Goal: Task Accomplishment & Management: Complete application form

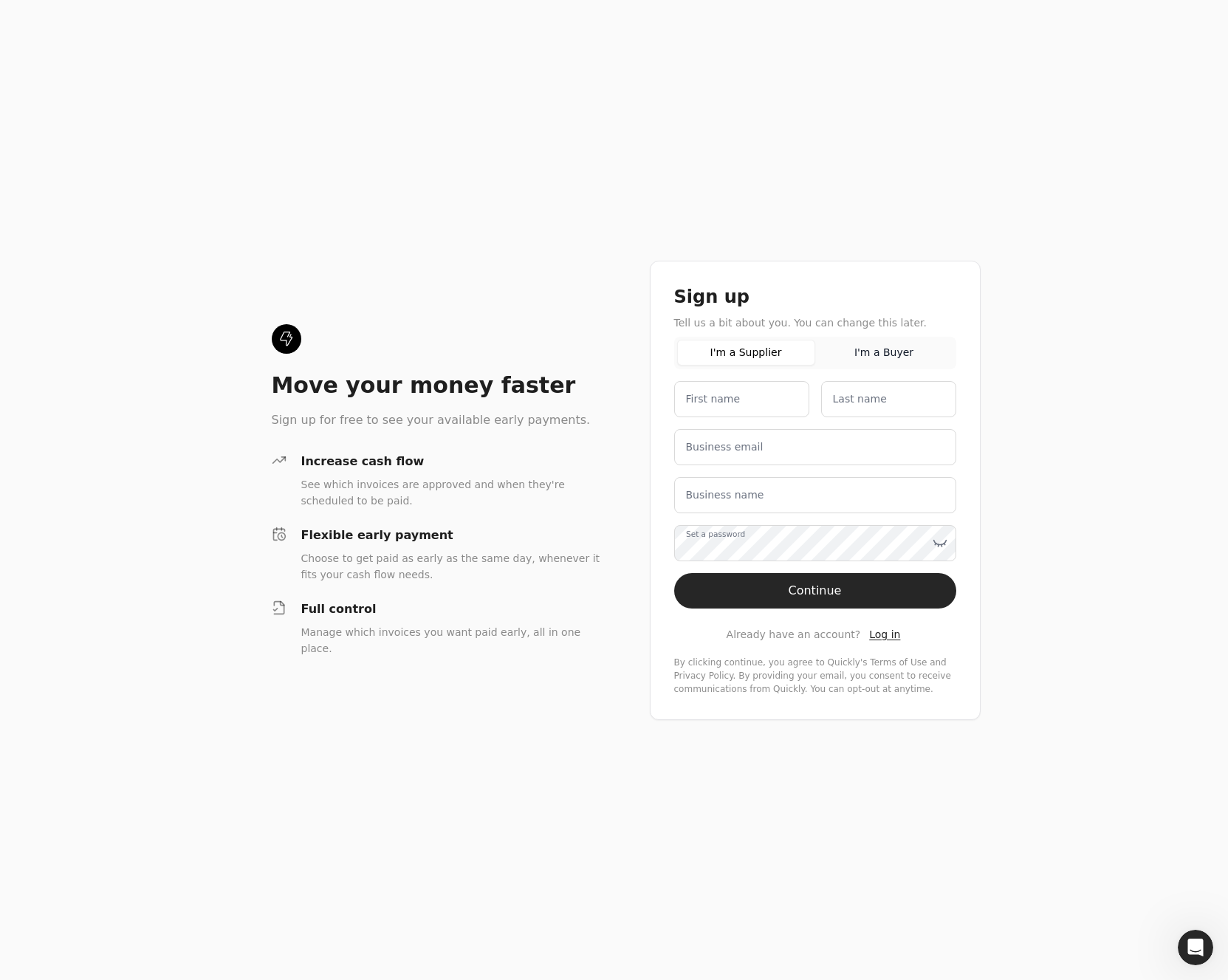
click at [881, 365] on div "I'm a Supplier I'm a Buyer" at bounding box center [815, 353] width 282 height 32
click at [882, 364] on button "I'm a Buyer" at bounding box center [884, 352] width 138 height 26
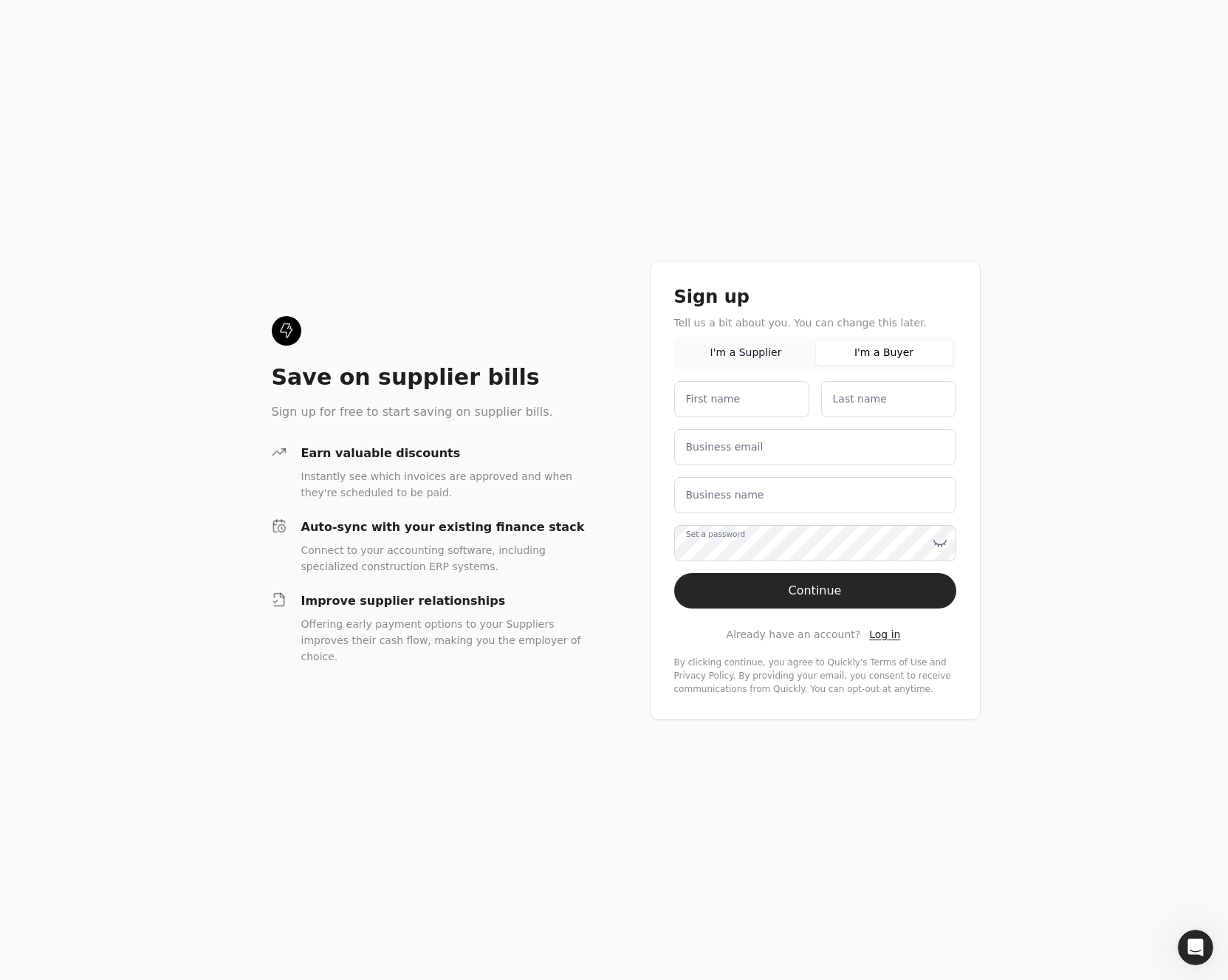
click at [750, 346] on button "I'm a Supplier" at bounding box center [746, 352] width 138 height 26
click at [893, 353] on button "I'm a Buyer" at bounding box center [884, 352] width 138 height 26
click at [734, 359] on button "I'm a Supplier" at bounding box center [746, 352] width 138 height 26
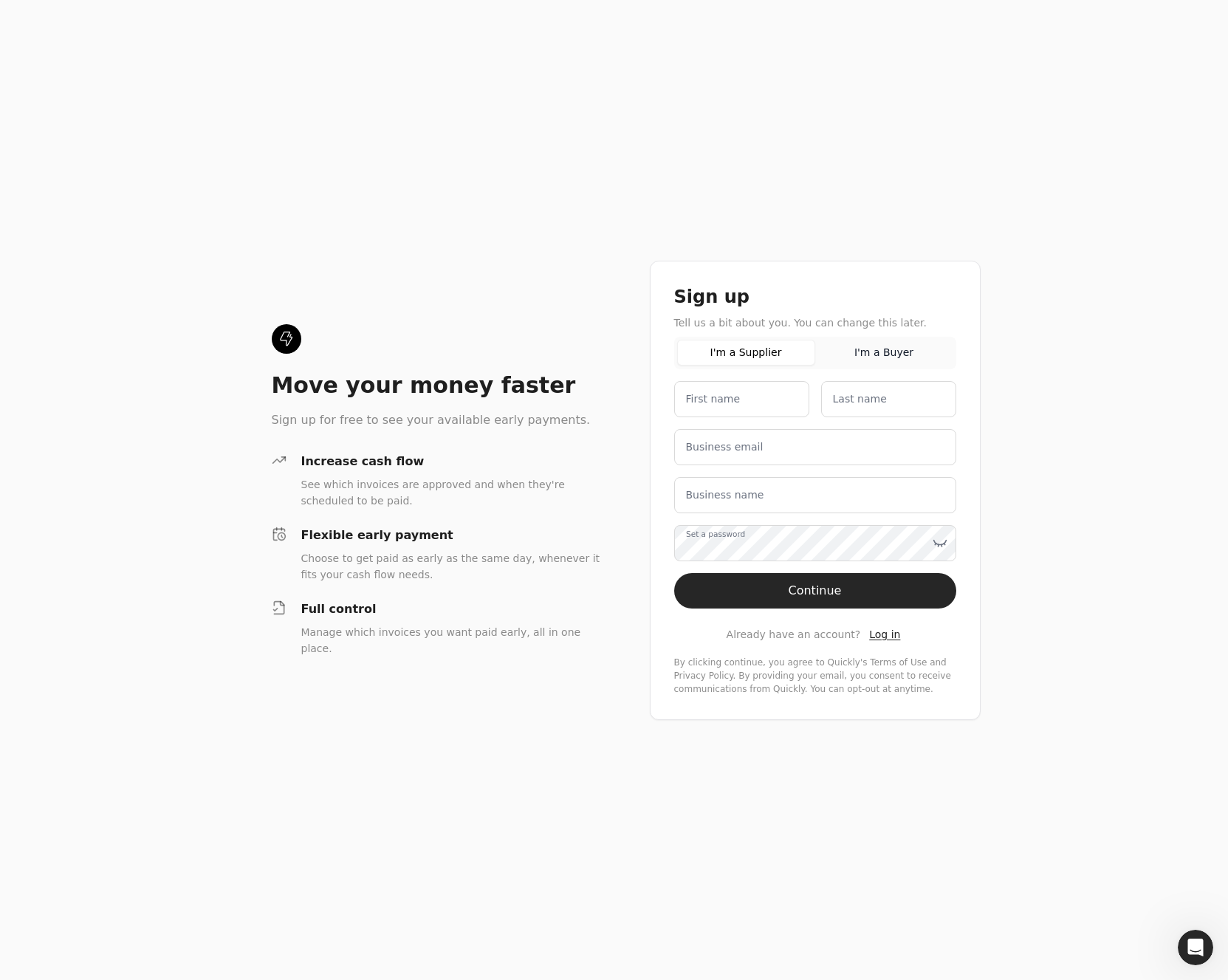
click at [872, 351] on button "I'm a Buyer" at bounding box center [884, 352] width 138 height 26
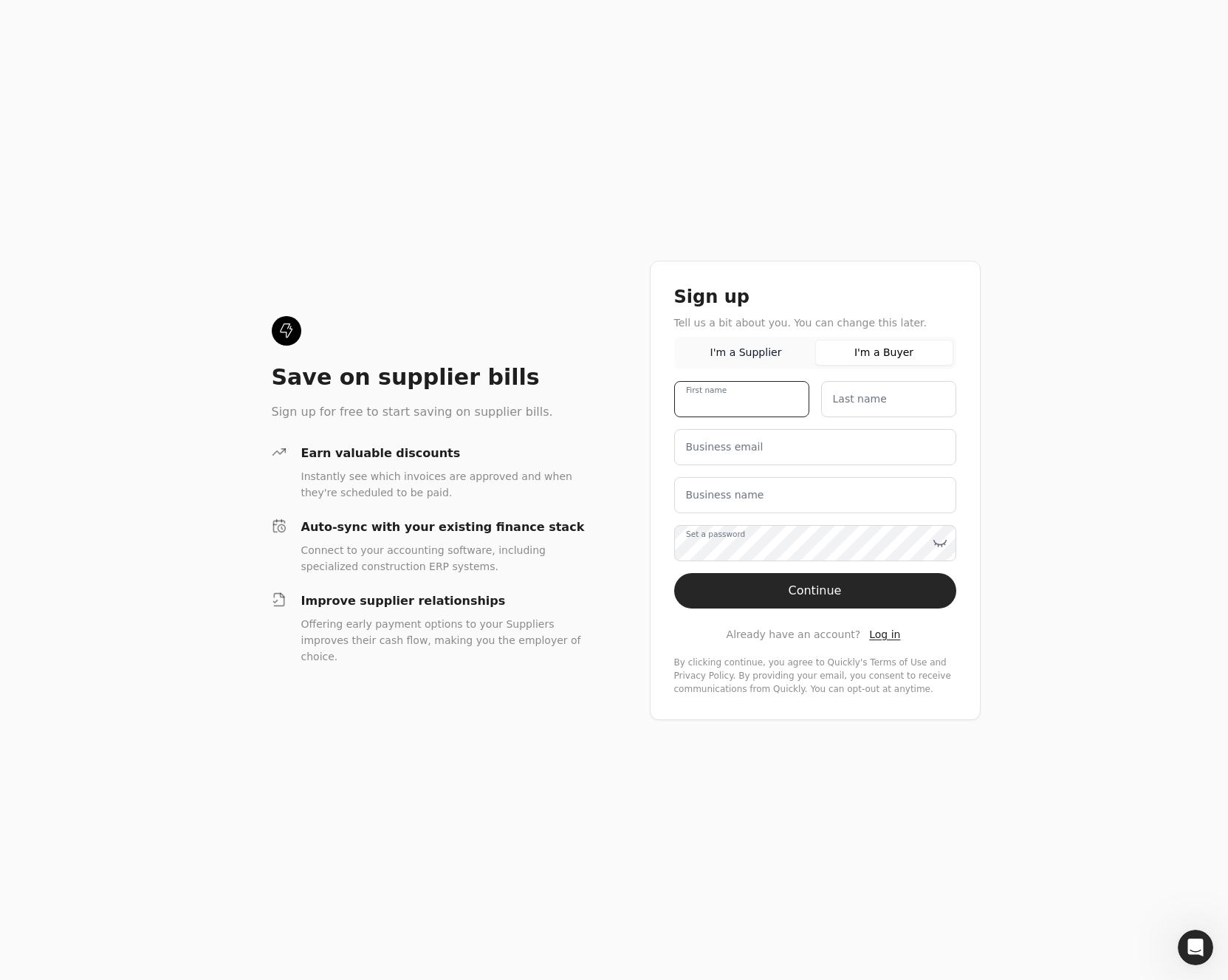
click at [756, 407] on name "First name" at bounding box center [742, 399] width 135 height 37
type name "[PERSON_NAME]"
type email "[PERSON_NAME][EMAIL_ADDRESS][DOMAIN_NAME]"
click at [797, 497] on name "Business name" at bounding box center [815, 494] width 282 height 37
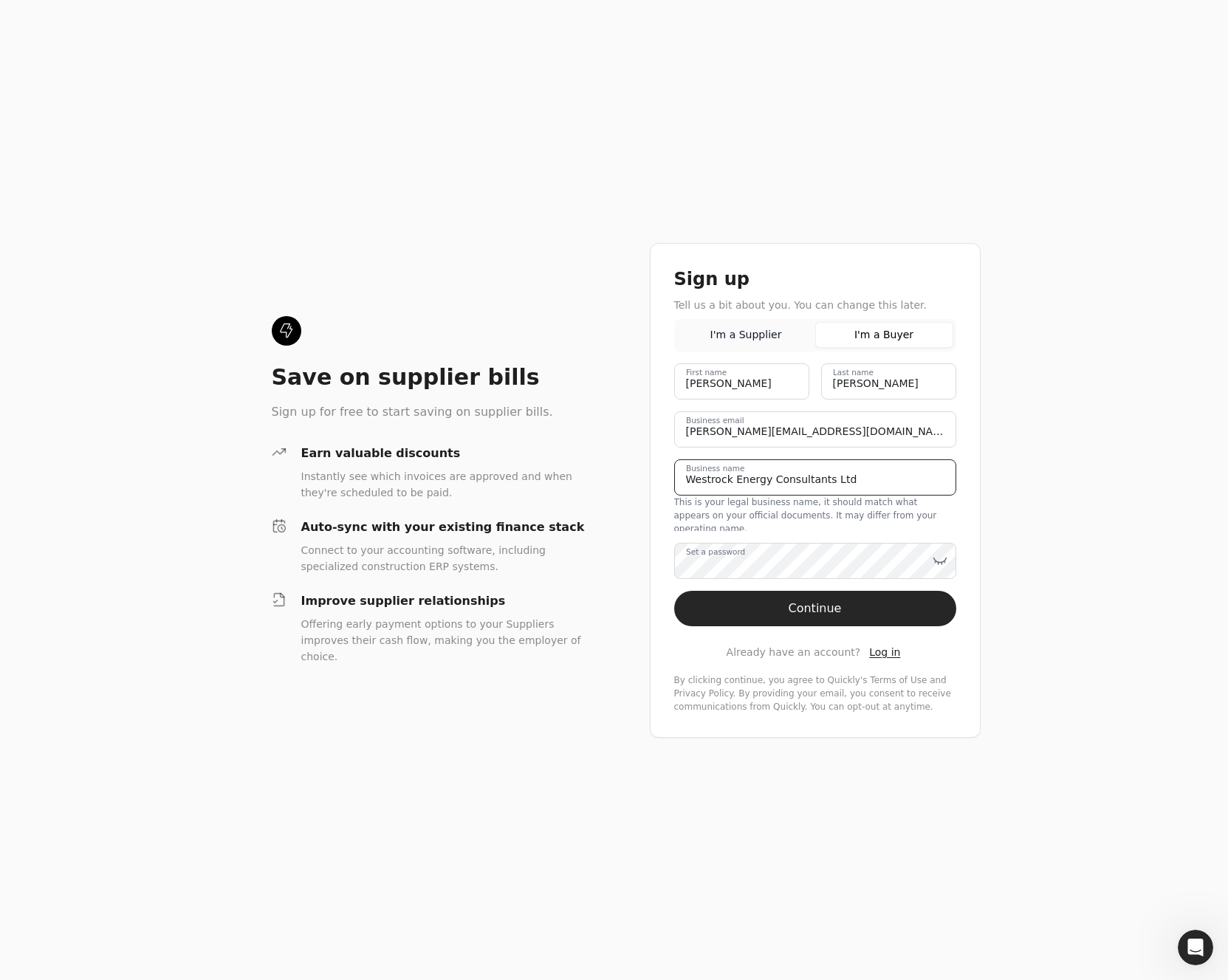
click at [706, 486] on name "Westrock Energy Consultants Ltd" at bounding box center [815, 477] width 282 height 37
type name "West Rock Energy Consultants Ltd"
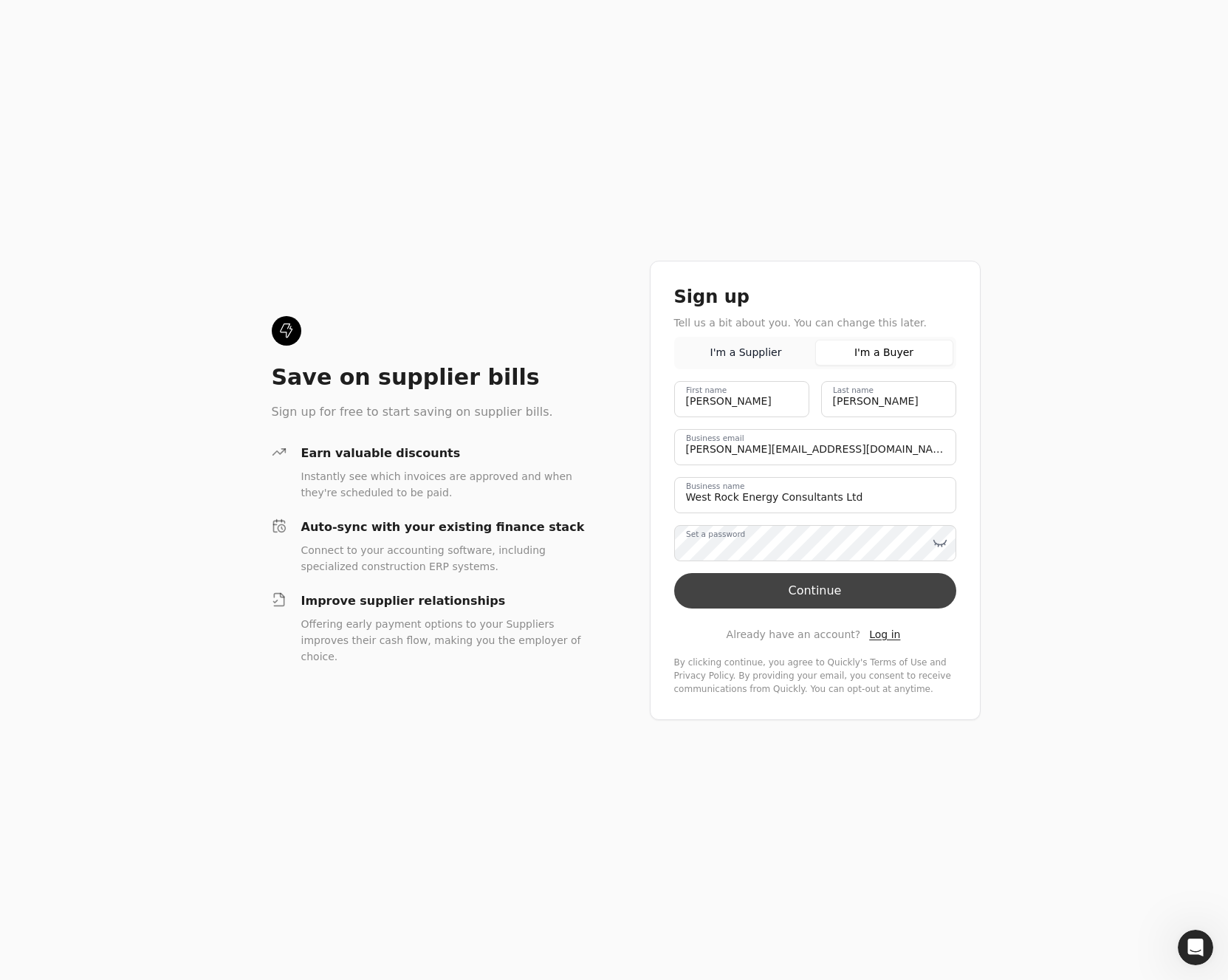
click at [841, 597] on button "Continue" at bounding box center [815, 591] width 282 height 36
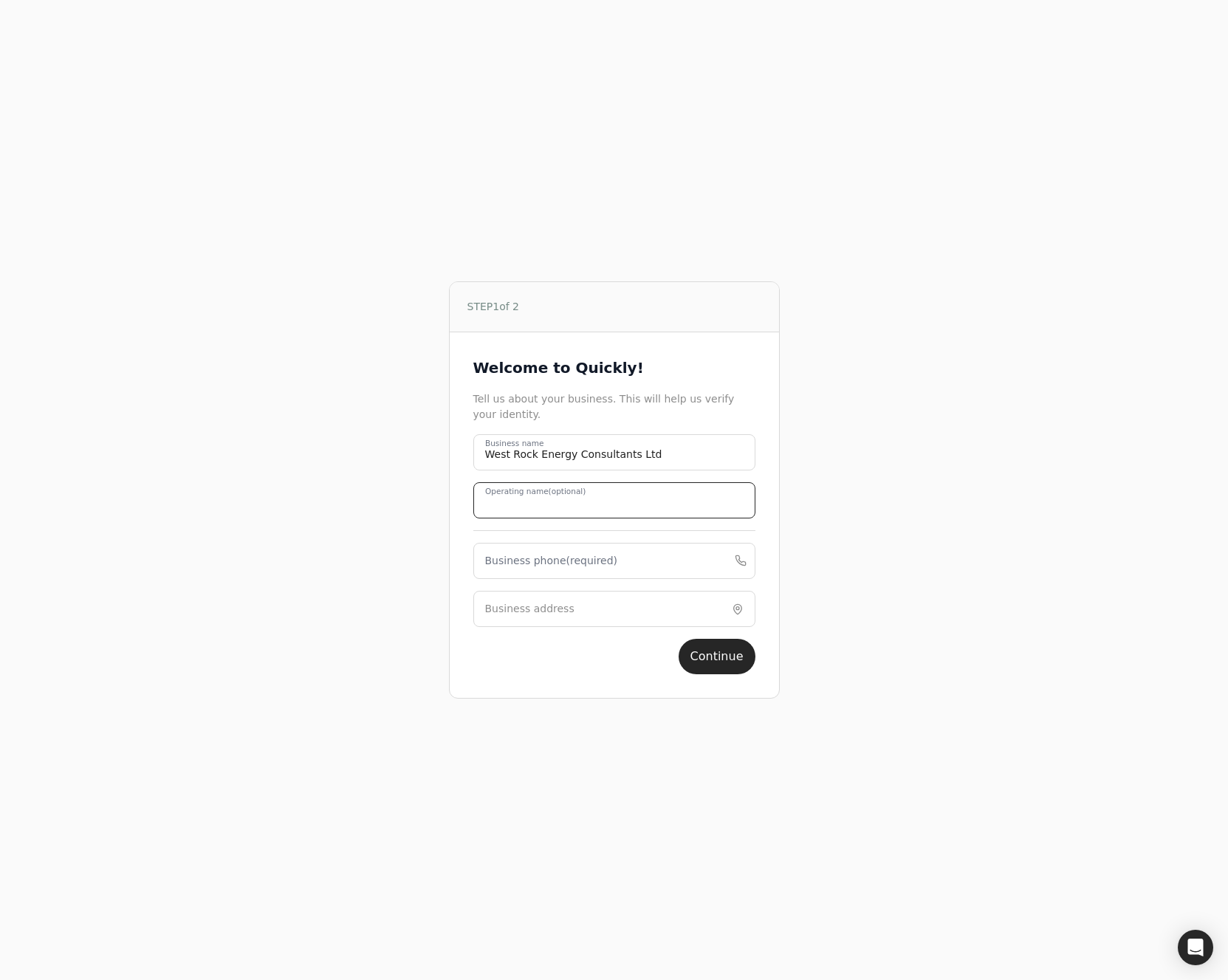
click at [520, 509] on name "Operating name (optional)" at bounding box center [614, 500] width 282 height 37
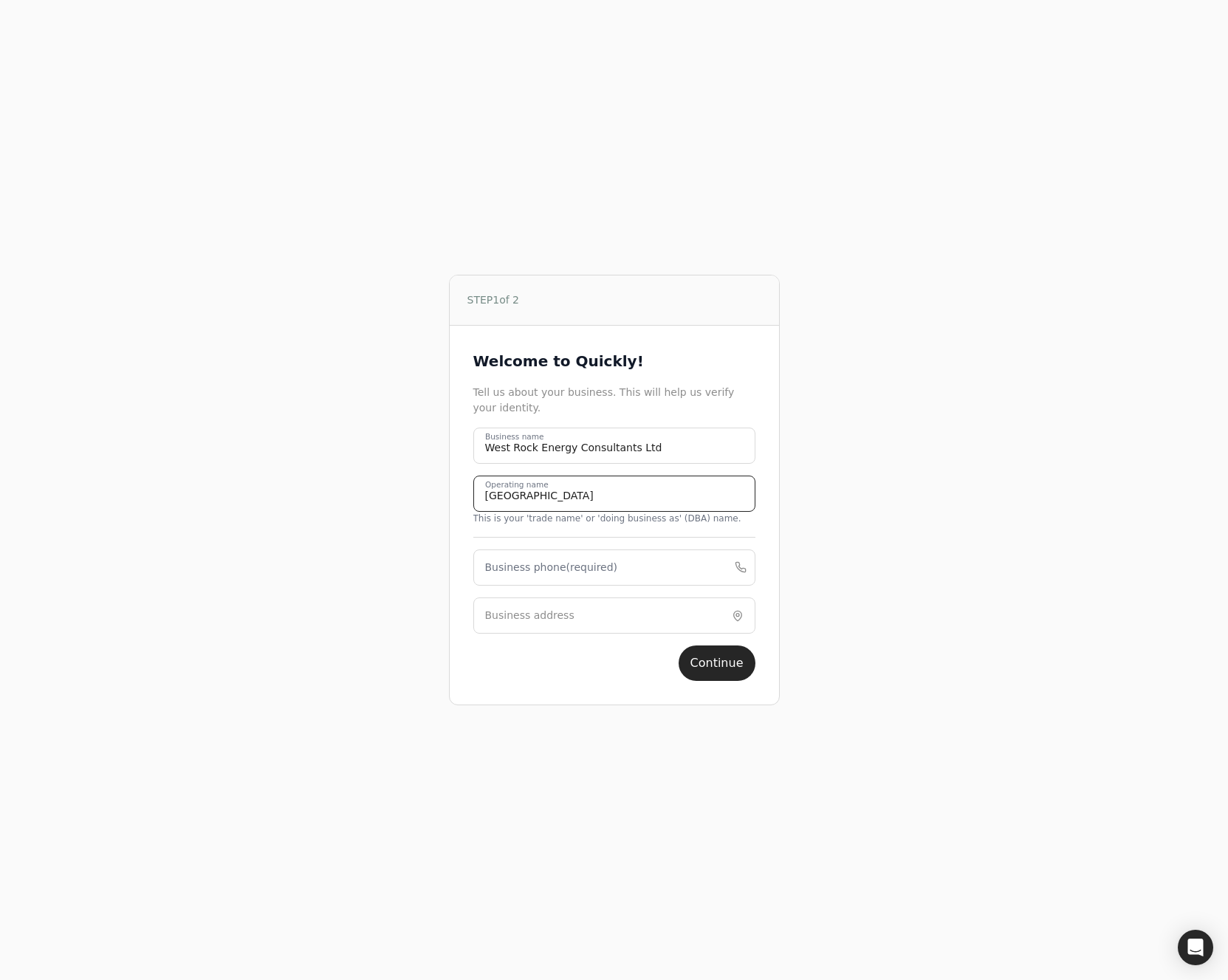
type name "[GEOGRAPHIC_DATA]"
click at [561, 571] on label "Business phone (required)" at bounding box center [551, 567] width 133 height 15
click at [561, 571] on phone "Business phone (required)" at bounding box center [614, 568] width 282 height 37
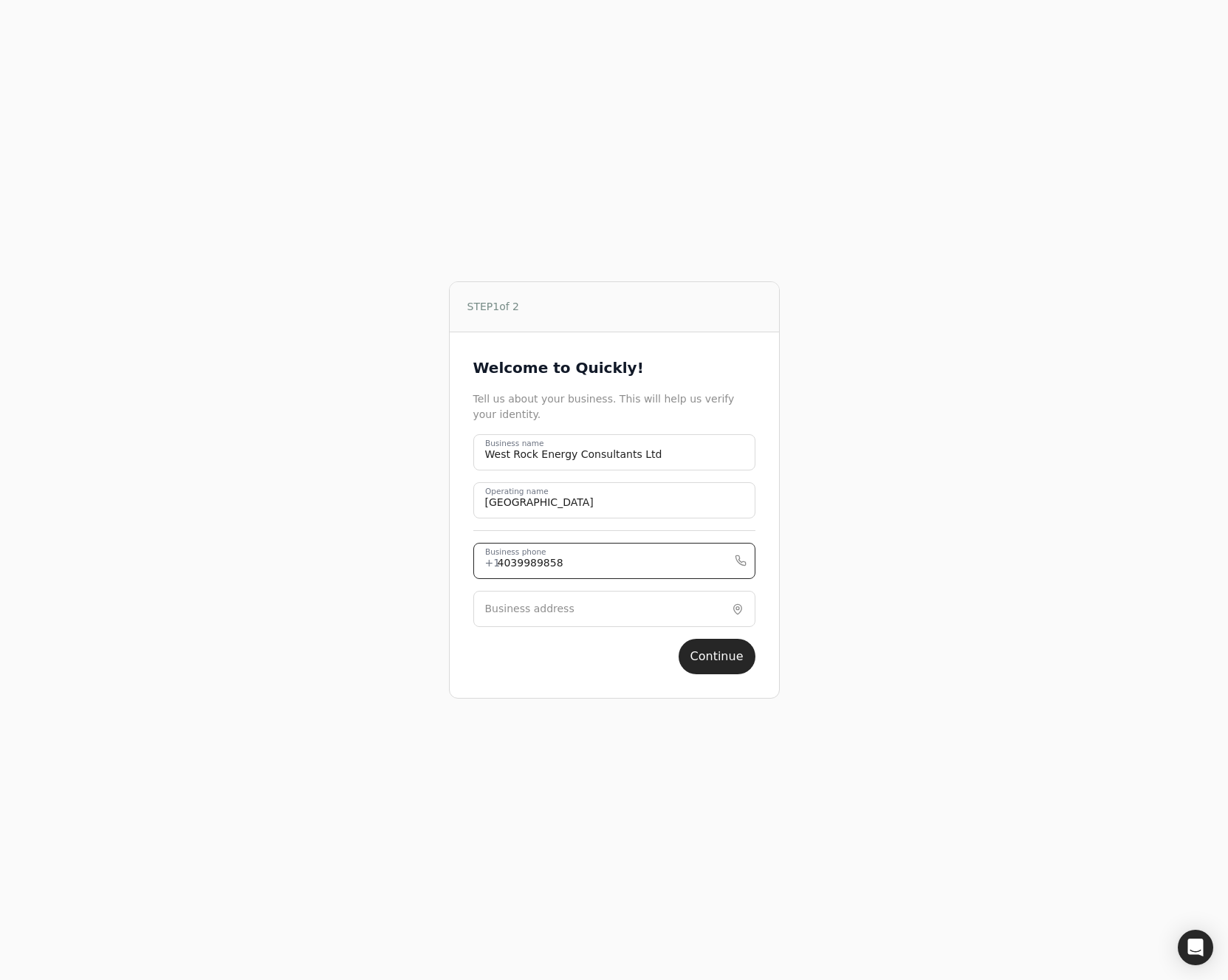
type phone "4039989858"
click at [507, 612] on label "Business address" at bounding box center [529, 608] width 89 height 15
click at [556, 618] on input "Business address" at bounding box center [614, 608] width 282 height 37
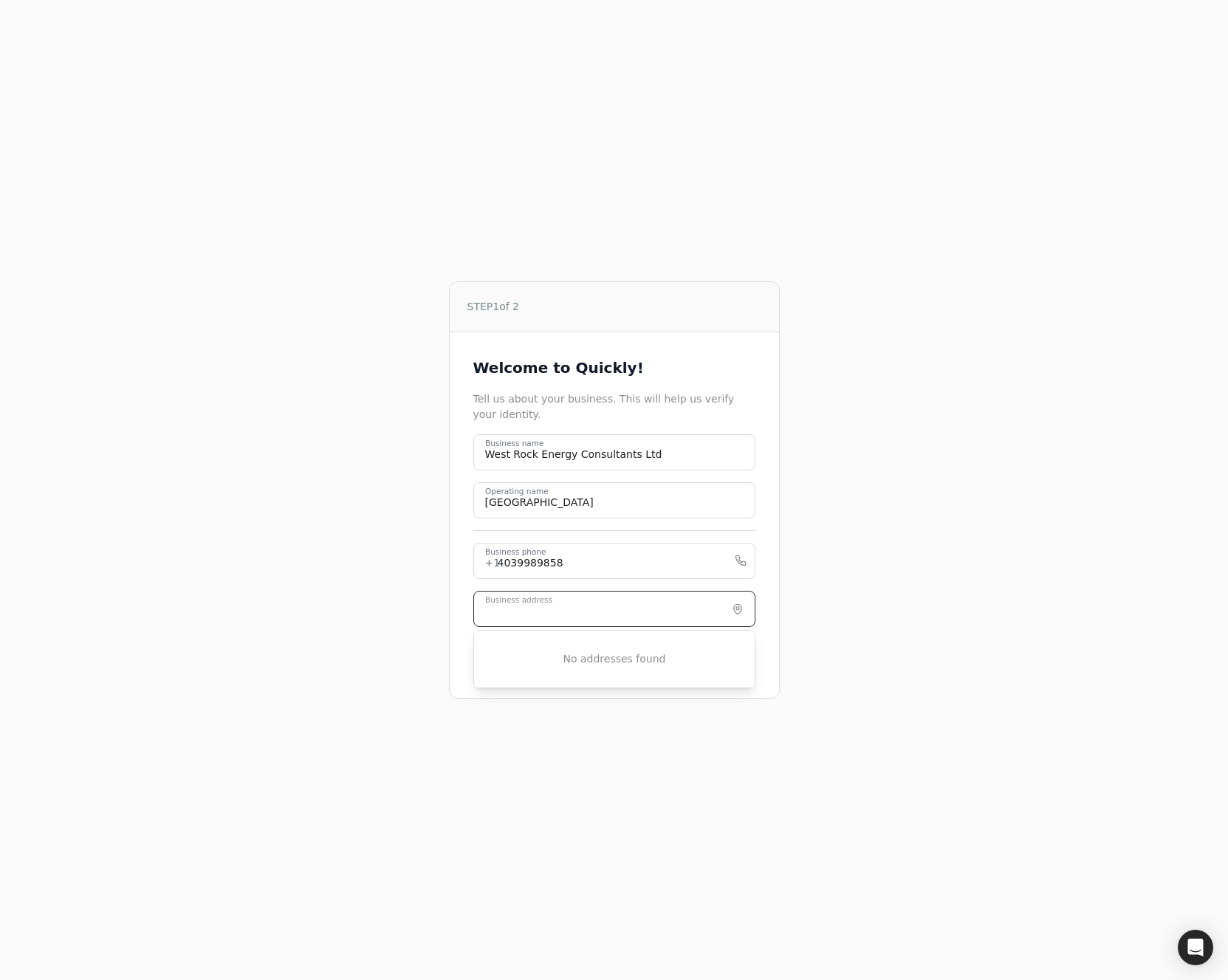
click at [550, 616] on input "Business address" at bounding box center [614, 608] width 282 height 37
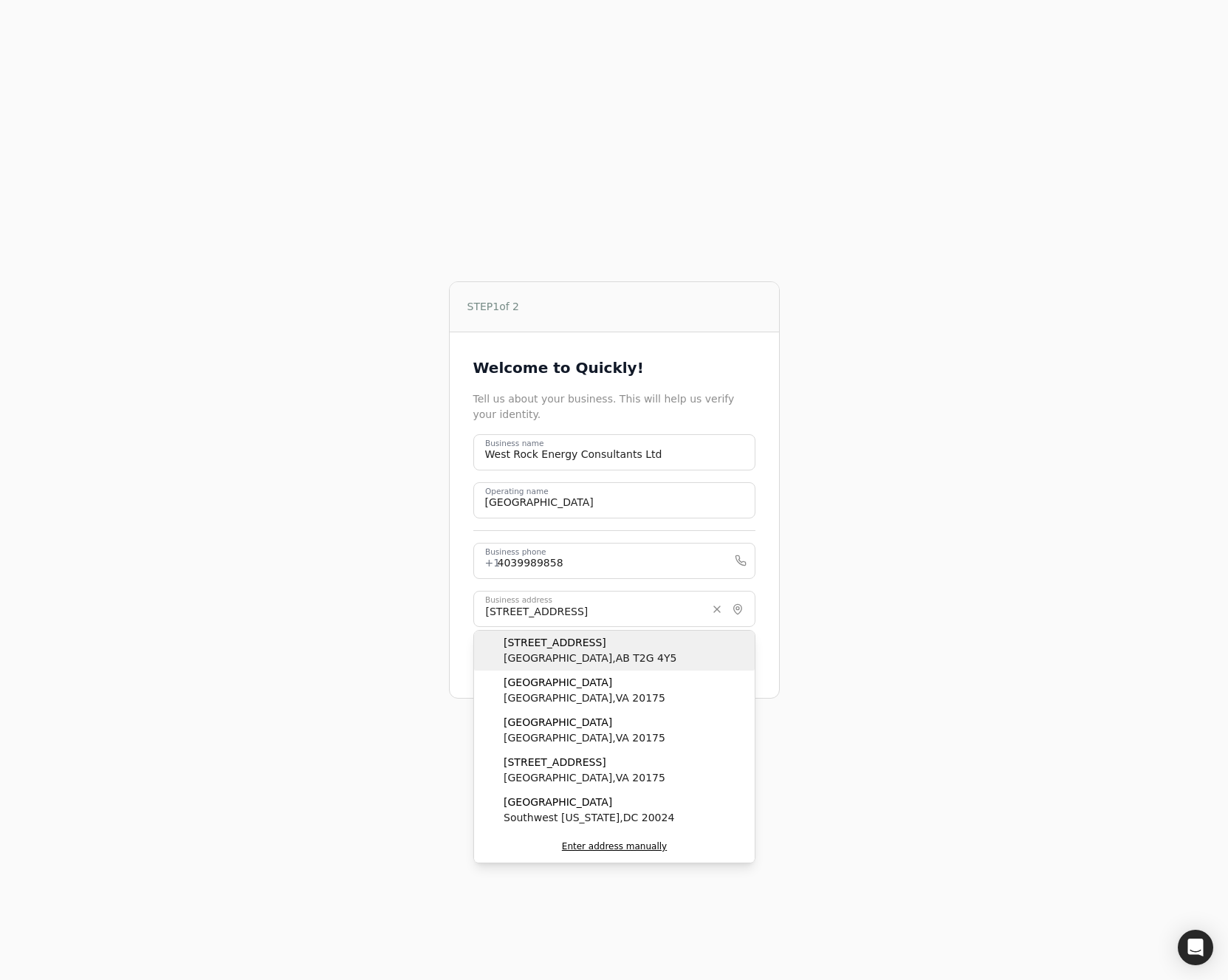
click at [583, 656] on span "[GEOGRAPHIC_DATA] , AB T2G 4Y5" at bounding box center [590, 657] width 173 height 15
type input "[STREET_ADDRESS]"
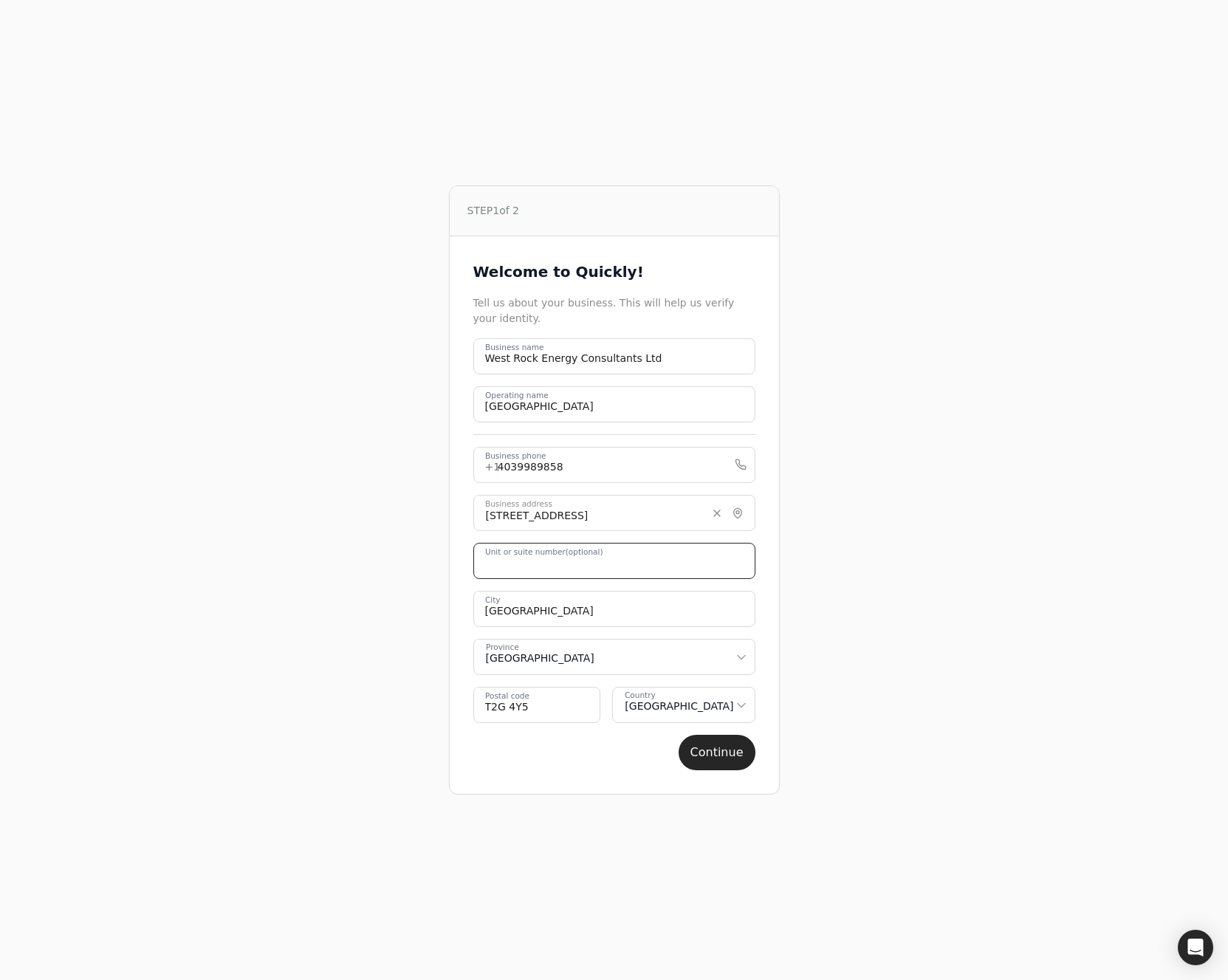
click at [571, 569] on number "Unit or suite number (optional)" at bounding box center [614, 560] width 282 height 37
type number "2410"
click at [992, 589] on div "STEP 1 of 2 Welcome to Quickly! Tell us about your business. This will help us …" at bounding box center [615, 490] width 889 height 980
click at [725, 752] on button "Continue" at bounding box center [717, 753] width 77 height 36
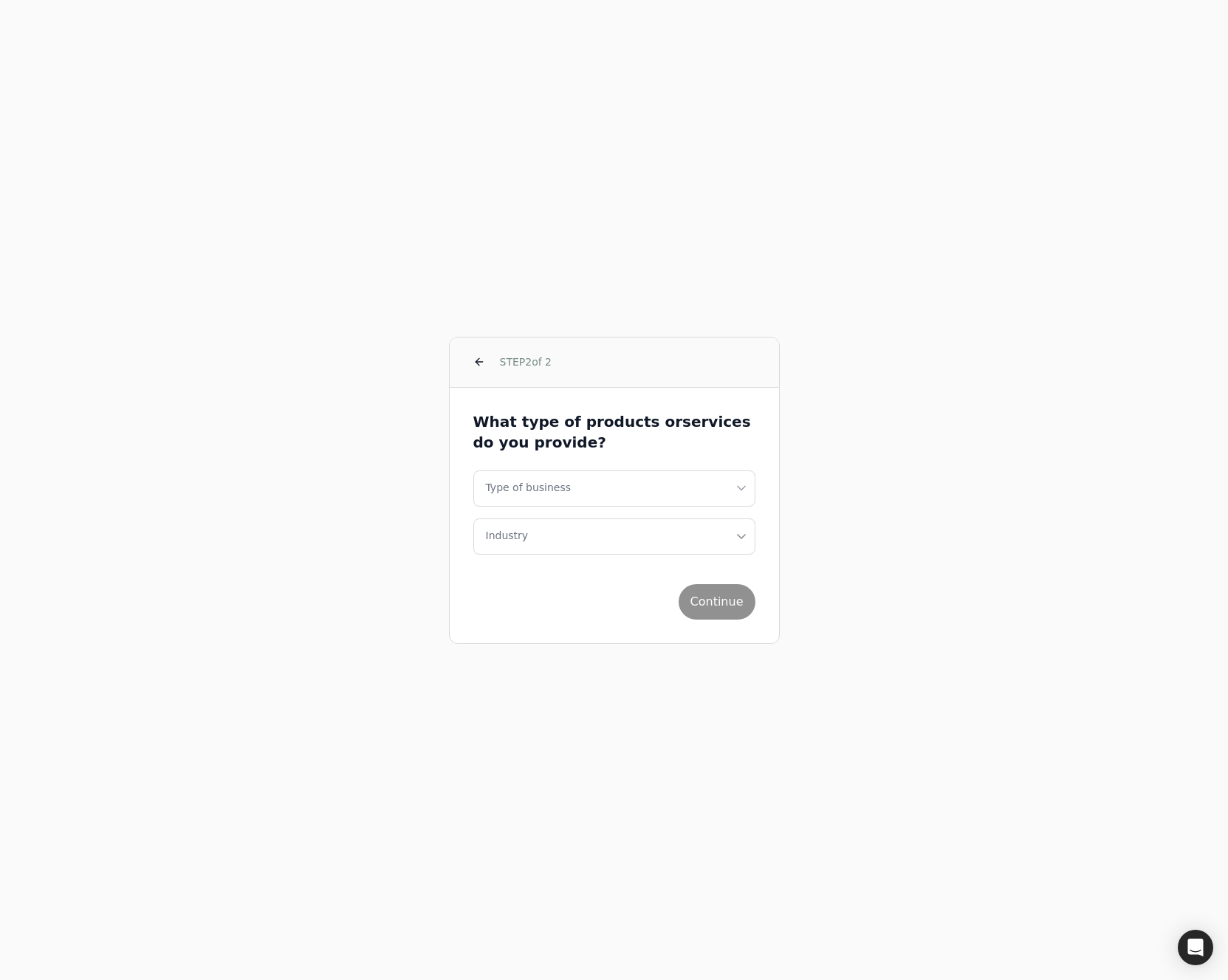
click at [741, 496] on html "STEP 2 of 2 What type of products or services do you provide? Type of business …" at bounding box center [614, 490] width 1228 height 980
select select "corporation"
click at [595, 542] on button "Industry" at bounding box center [614, 536] width 282 height 37
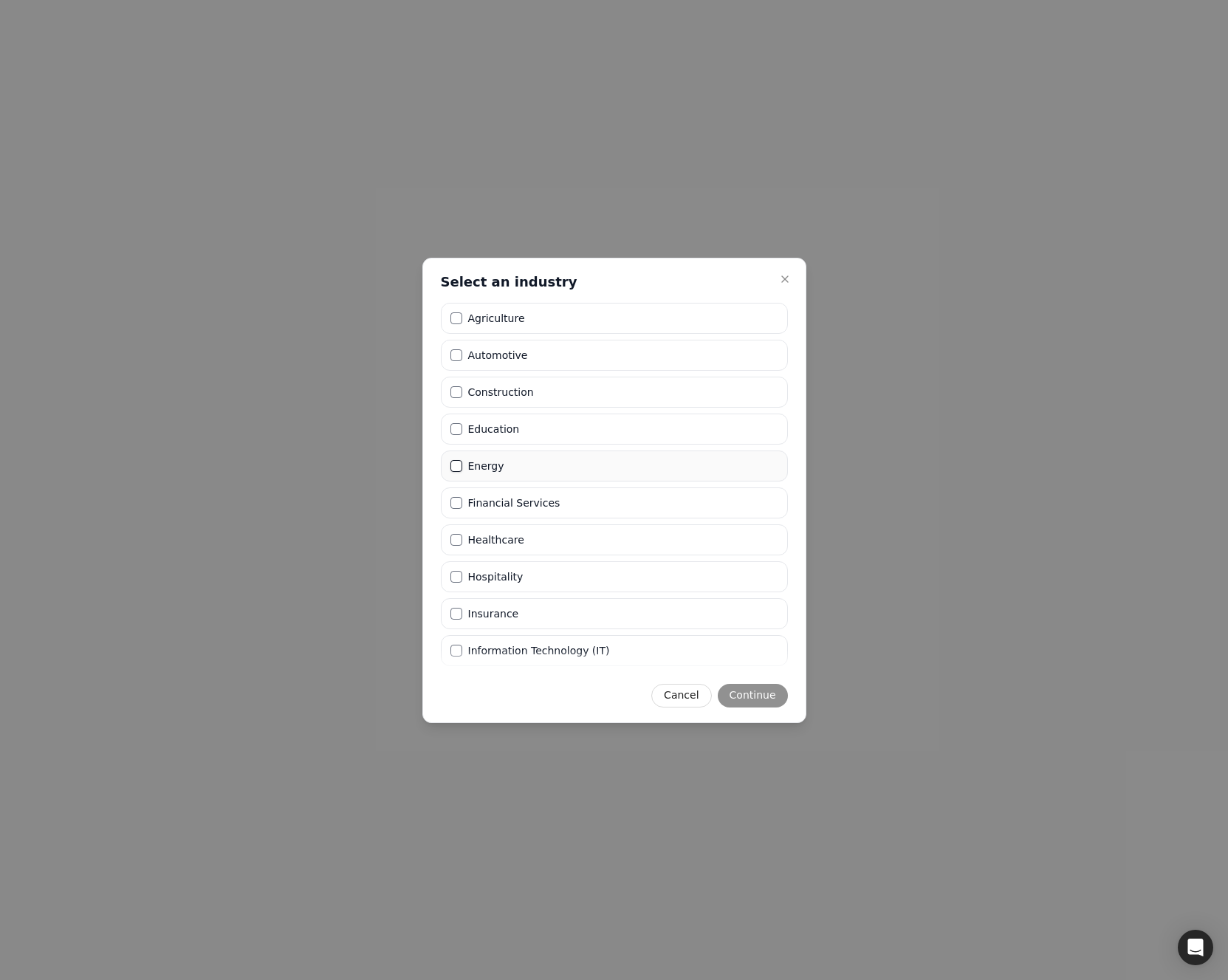
click at [460, 464] on button "Energy" at bounding box center [456, 465] width 12 height 12
click at [744, 690] on button "Continue" at bounding box center [753, 695] width 70 height 24
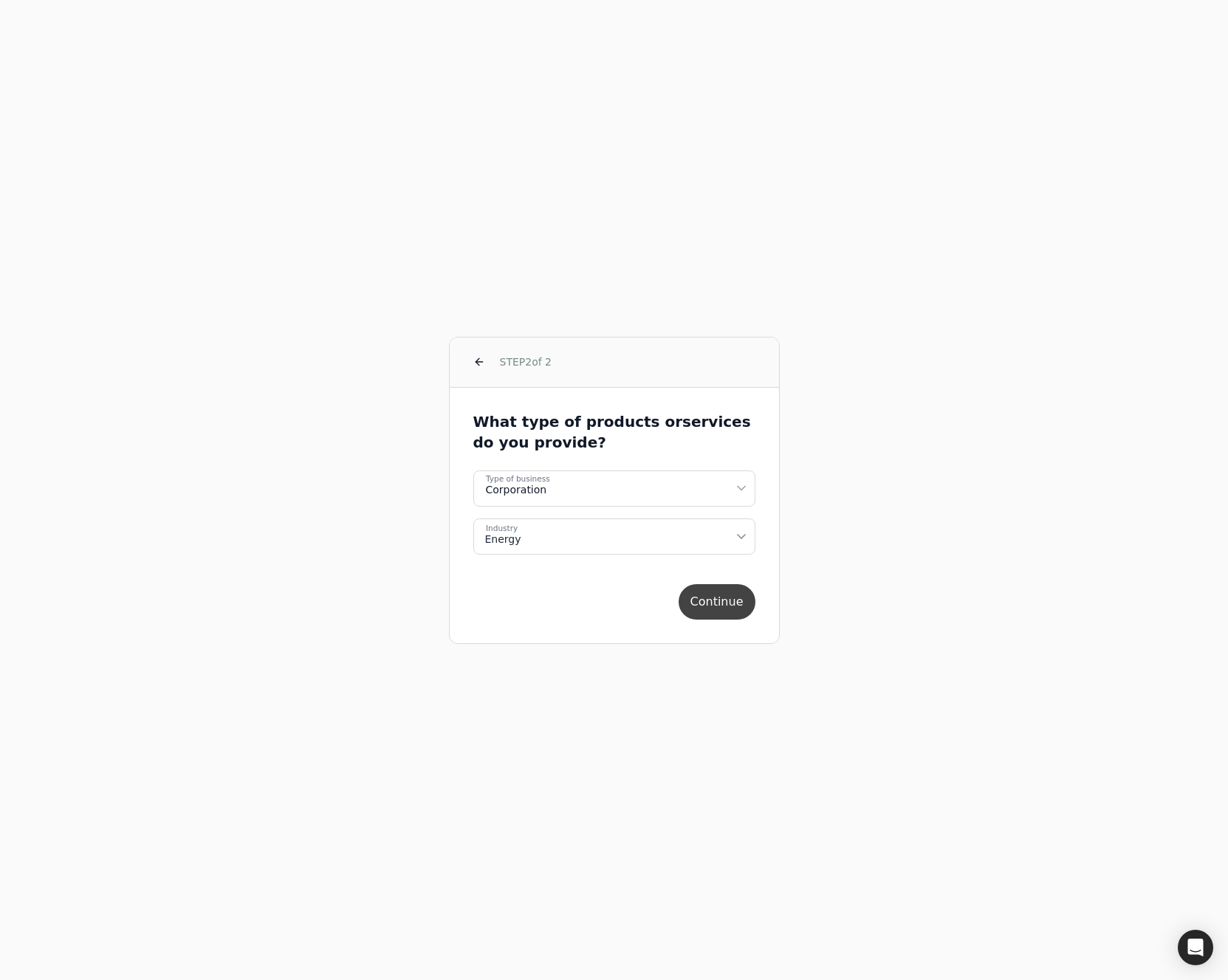
click at [742, 601] on button "Continue" at bounding box center [717, 602] width 77 height 36
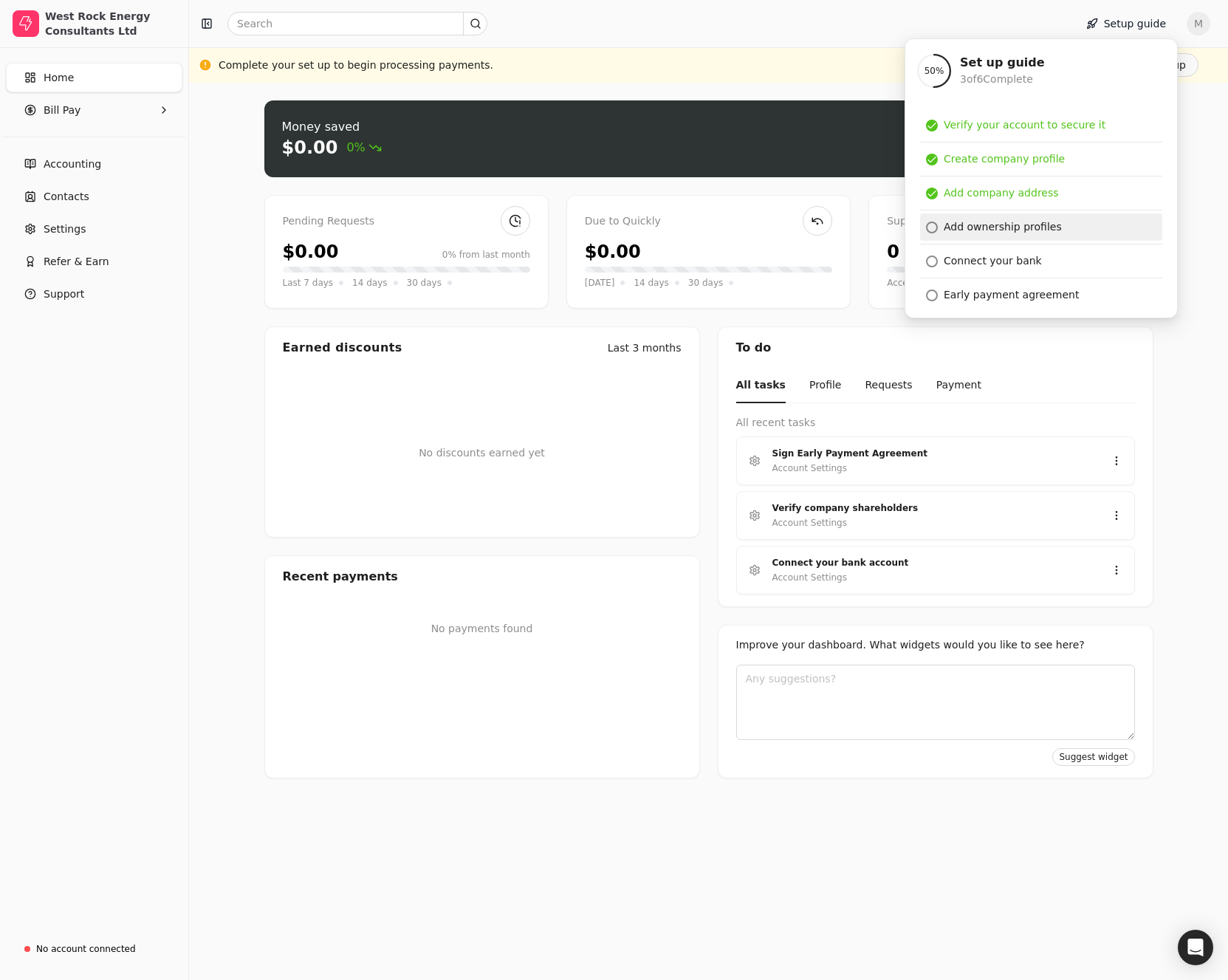
click at [962, 225] on div "Add ownership profiles" at bounding box center [1003, 226] width 119 height 15
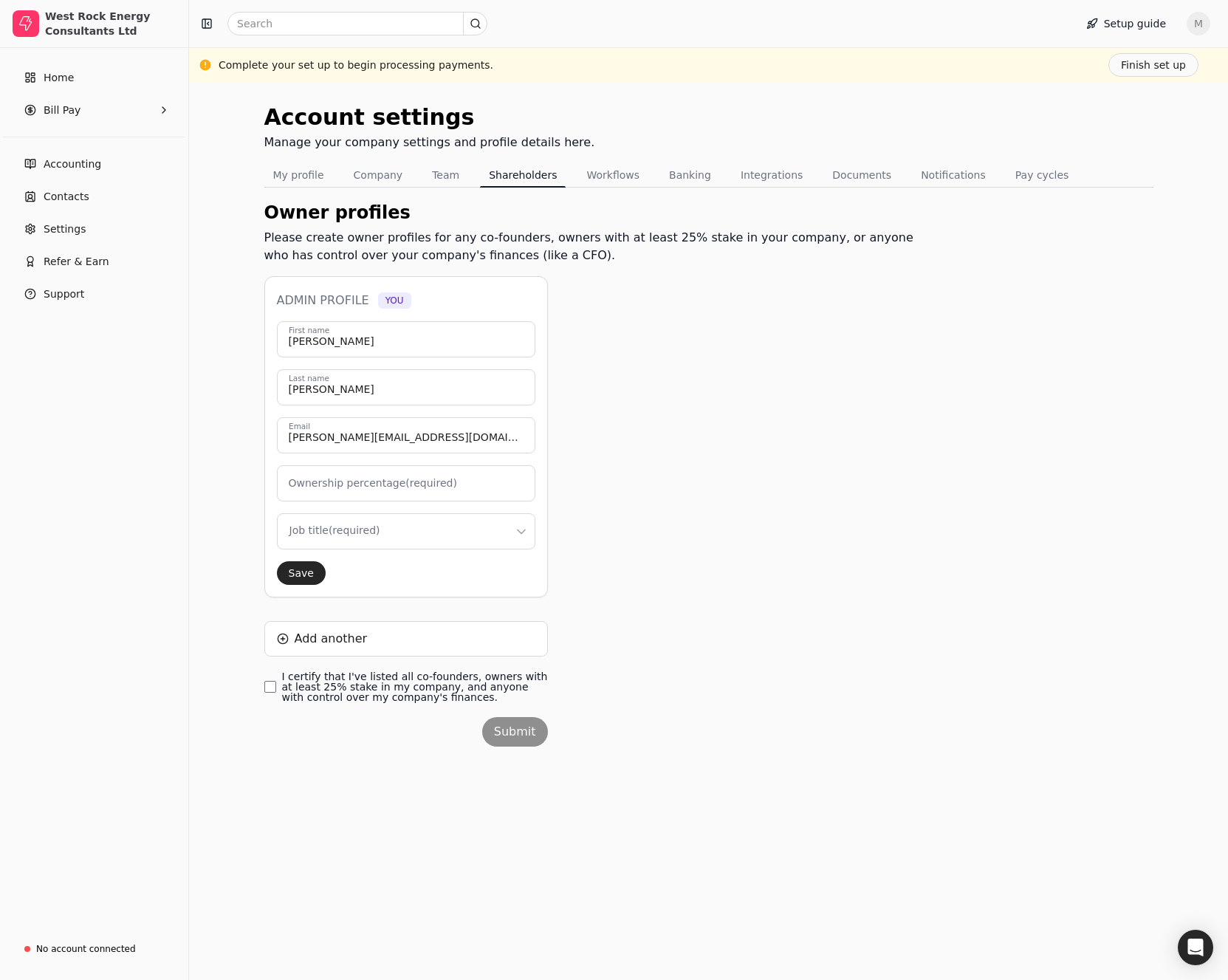
click at [514, 534] on html "West Rock Energy Consultants Ltd Home Bill Pay Accounting Contacts Settings Ref…" at bounding box center [614, 490] width 1228 height 980
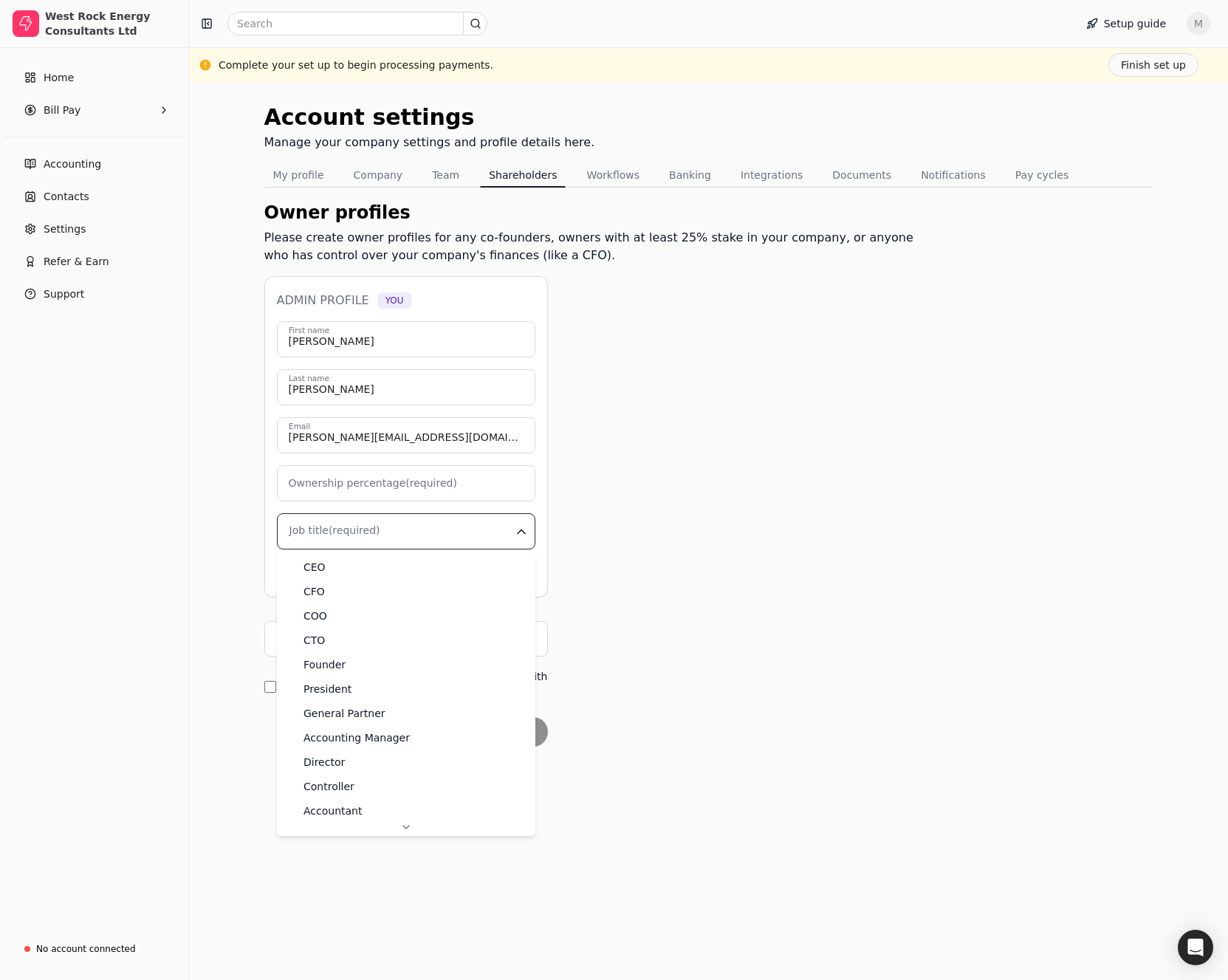
type input "0"
